Goal: Navigation & Orientation: Understand site structure

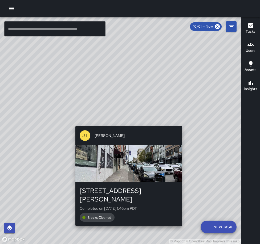
click at [126, 123] on div "© Mapbox © OpenStreetMap Improve this map JT JAVIER TORRES 1405 Bush Street Com…" at bounding box center [120, 130] width 240 height 227
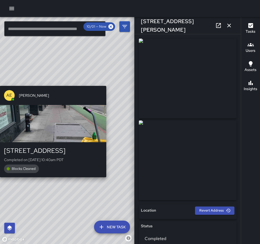
drag, startPoint x: 69, startPoint y: 88, endPoint x: 101, endPoint y: 76, distance: 34.1
click at [101, 75] on div "© Mapbox © OpenStreetMap Improve this map AE AMBER EVANS 1327 Polk Street Compl…" at bounding box center [67, 130] width 134 height 227
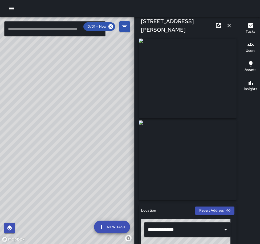
drag, startPoint x: 70, startPoint y: 72, endPoint x: 72, endPoint y: 95, distance: 22.9
click at [72, 95] on div "© Mapbox © OpenStreetMap Improve this map" at bounding box center [67, 130] width 134 height 227
click at [228, 29] on button "button" at bounding box center [228, 25] width 11 height 11
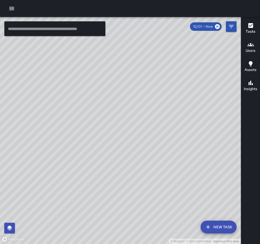
drag, startPoint x: 190, startPoint y: 100, endPoint x: 136, endPoint y: -14, distance: 126.5
click at [136, 0] on html "© Mapbox © OpenStreetMap Improve this map ​ New Task 10/01 — Now Map Layers Tas…" at bounding box center [130, 122] width 260 height 244
drag, startPoint x: 123, startPoint y: 165, endPoint x: 124, endPoint y: 127, distance: 38.3
click at [124, 127] on div "© Mapbox © OpenStreetMap Improve this map" at bounding box center [120, 130] width 240 height 227
drag, startPoint x: 35, startPoint y: 60, endPoint x: 41, endPoint y: 138, distance: 77.6
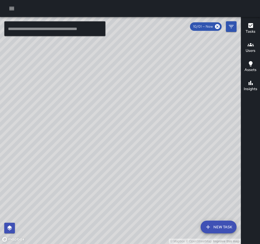
click at [41, 138] on div "© Mapbox © OpenStreetMap Improve this map" at bounding box center [120, 130] width 240 height 227
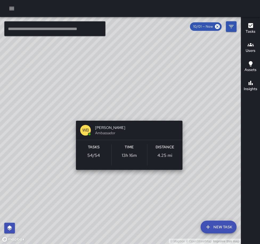
drag, startPoint x: 201, startPoint y: 204, endPoint x: 185, endPoint y: 112, distance: 92.8
click at [185, 112] on div "© Mapbox © OpenStreetMap Improve this map WB WALDO BUTLER Ambassador Tasks 54 /…" at bounding box center [120, 130] width 240 height 227
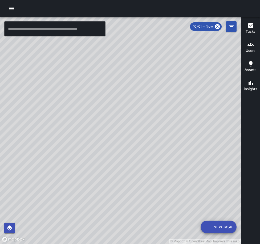
drag, startPoint x: 200, startPoint y: 68, endPoint x: 198, endPoint y: 113, distance: 44.5
click at [200, 113] on div "© Mapbox © OpenStreetMap Improve this map" at bounding box center [120, 130] width 240 height 227
drag, startPoint x: 199, startPoint y: 112, endPoint x: 199, endPoint y: 100, distance: 11.7
click at [199, 100] on div "© Mapbox © OpenStreetMap Improve this map" at bounding box center [120, 130] width 240 height 227
drag, startPoint x: 202, startPoint y: 101, endPoint x: 202, endPoint y: 97, distance: 3.5
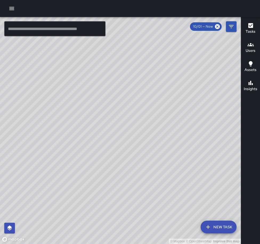
click at [202, 97] on div "© Mapbox © OpenStreetMap Improve this map" at bounding box center [120, 130] width 240 height 227
drag, startPoint x: 202, startPoint y: 97, endPoint x: 202, endPoint y: 92, distance: 5.3
click at [202, 92] on div "© Mapbox © OpenStreetMap Improve this map" at bounding box center [120, 130] width 240 height 227
drag, startPoint x: 184, startPoint y: 137, endPoint x: 182, endPoint y: 74, distance: 62.8
click at [182, 74] on div "© Mapbox © OpenStreetMap Improve this map" at bounding box center [120, 130] width 240 height 227
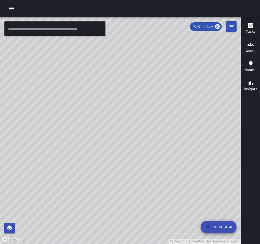
drag, startPoint x: 182, startPoint y: 117, endPoint x: 180, endPoint y: 149, distance: 31.7
click at [181, 149] on div "© Mapbox © OpenStreetMap Improve this map" at bounding box center [120, 130] width 240 height 227
drag, startPoint x: 188, startPoint y: 88, endPoint x: 177, endPoint y: 81, distance: 12.7
click at [177, 81] on div "© Mapbox © OpenStreetMap Improve this map" at bounding box center [120, 130] width 240 height 227
drag, startPoint x: 177, startPoint y: 81, endPoint x: 173, endPoint y: 103, distance: 23.0
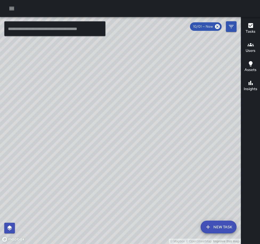
click at [173, 103] on div "© Mapbox © OpenStreetMap Improve this map" at bounding box center [120, 130] width 240 height 227
drag, startPoint x: 173, startPoint y: 103, endPoint x: 172, endPoint y: 95, distance: 8.4
click at [172, 95] on div "© Mapbox © OpenStreetMap Improve this map" at bounding box center [120, 130] width 240 height 227
drag, startPoint x: 172, startPoint y: 95, endPoint x: 169, endPoint y: 97, distance: 3.6
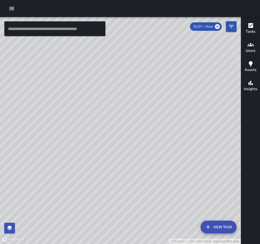
click at [169, 97] on div "© Mapbox © OpenStreetMap Improve this map" at bounding box center [120, 130] width 240 height 227
